Goal: Task Accomplishment & Management: Use online tool/utility

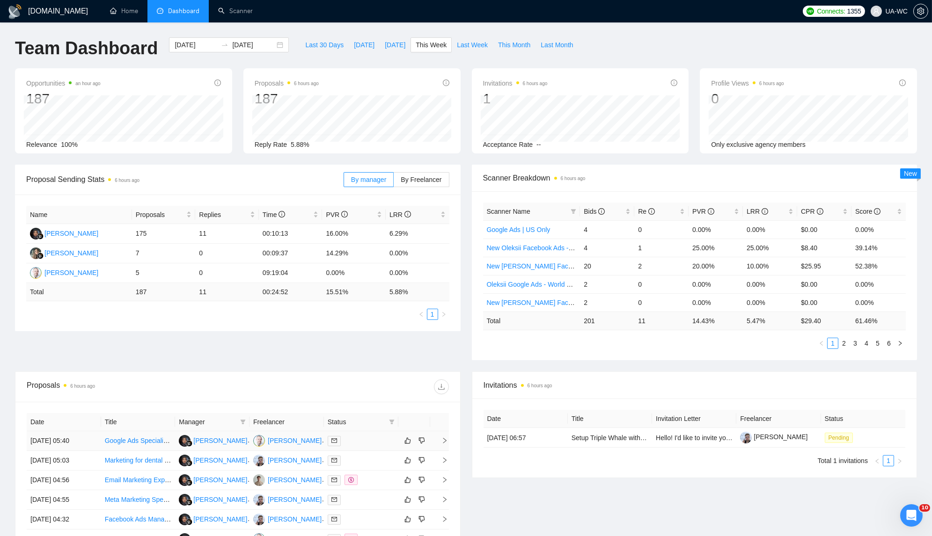
click at [448, 439] on td at bounding box center [439, 441] width 19 height 20
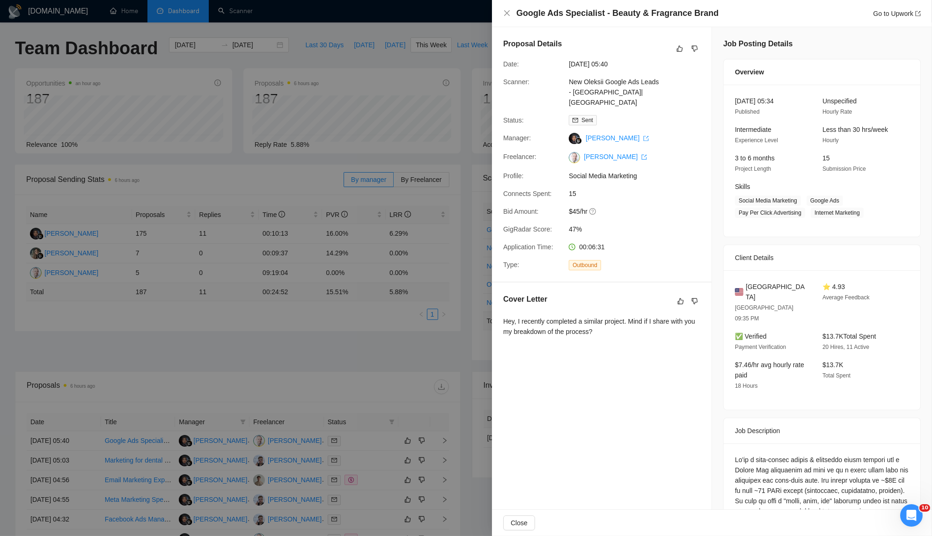
drag, startPoint x: 623, startPoint y: 317, endPoint x: 502, endPoint y: 312, distance: 121.3
click at [502, 312] on div "Cover Letter Hey, I recently completed a similar project. Mind if I share with …" at bounding box center [601, 317] width 219 height 69
copy div "Hey, I recently completed a similar project. Mind if I share with you my breakd…"
click at [226, 233] on div at bounding box center [466, 268] width 932 height 536
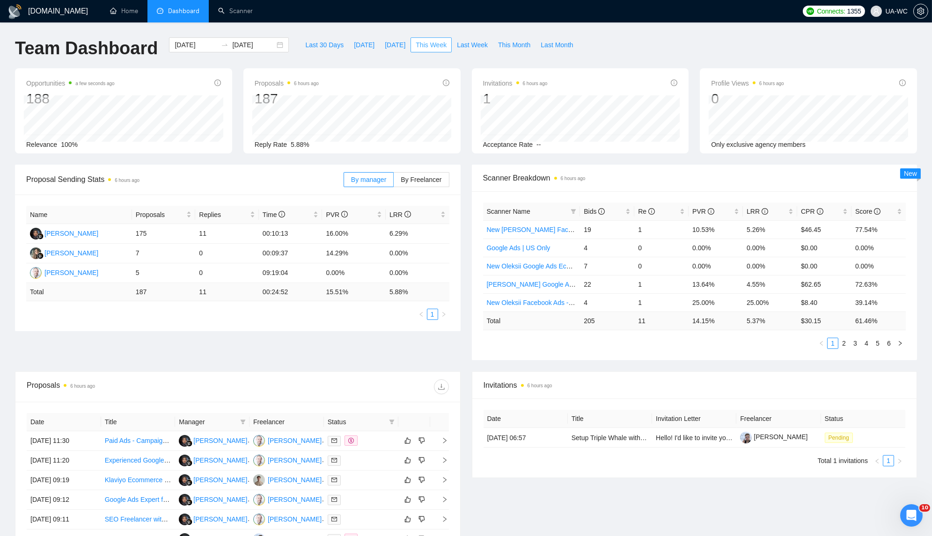
click at [412, 42] on button "This Week" at bounding box center [430, 44] width 41 height 15
click at [461, 42] on span "Last Week" at bounding box center [472, 45] width 31 height 10
type input "[DATE]"
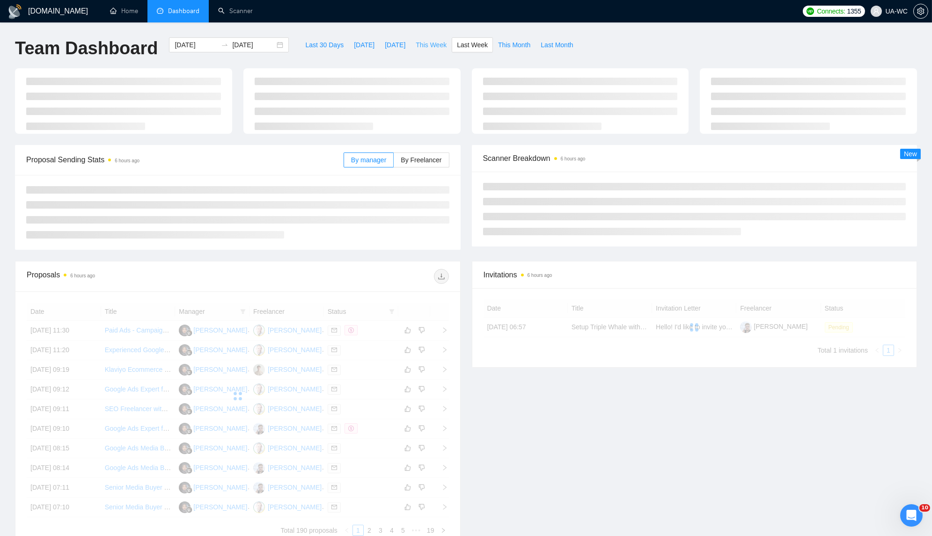
click at [438, 46] on span "This Week" at bounding box center [431, 45] width 31 height 10
type input "[DATE]"
